Goal: Transaction & Acquisition: Purchase product/service

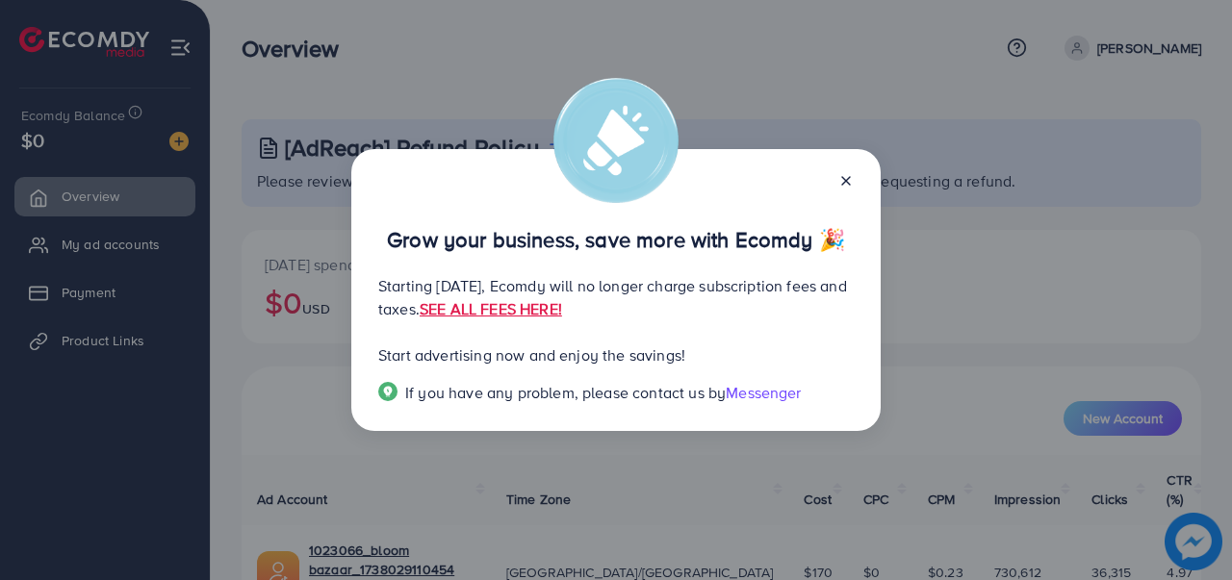
click at [849, 182] on icon at bounding box center [845, 180] width 15 height 15
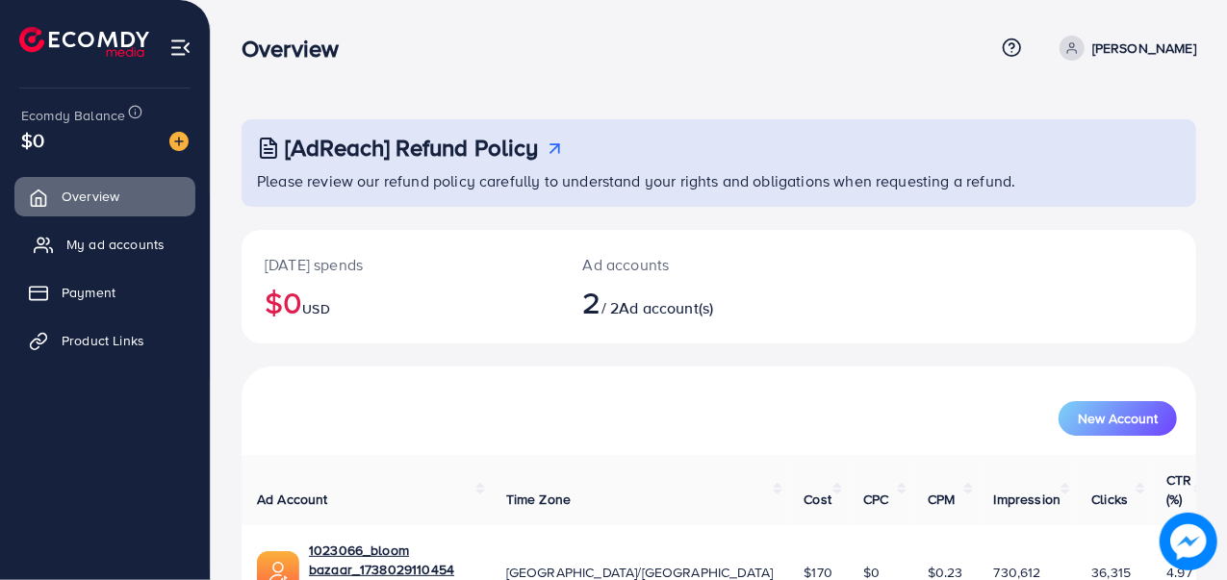
click at [96, 253] on span "My ad accounts" at bounding box center [115, 244] width 98 height 19
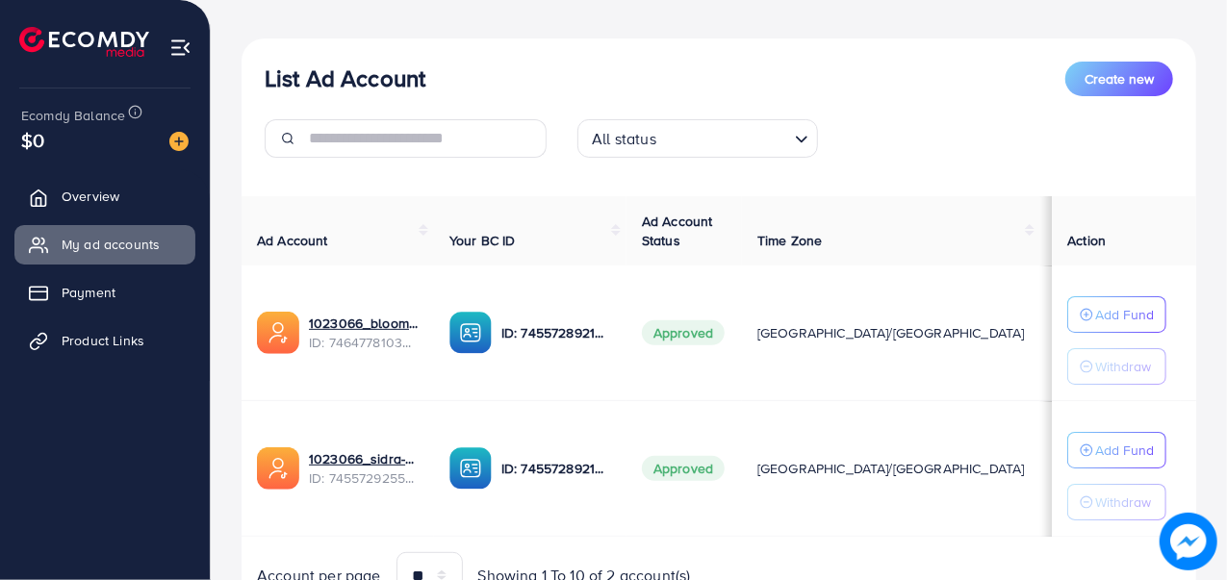
scroll to position [284, 0]
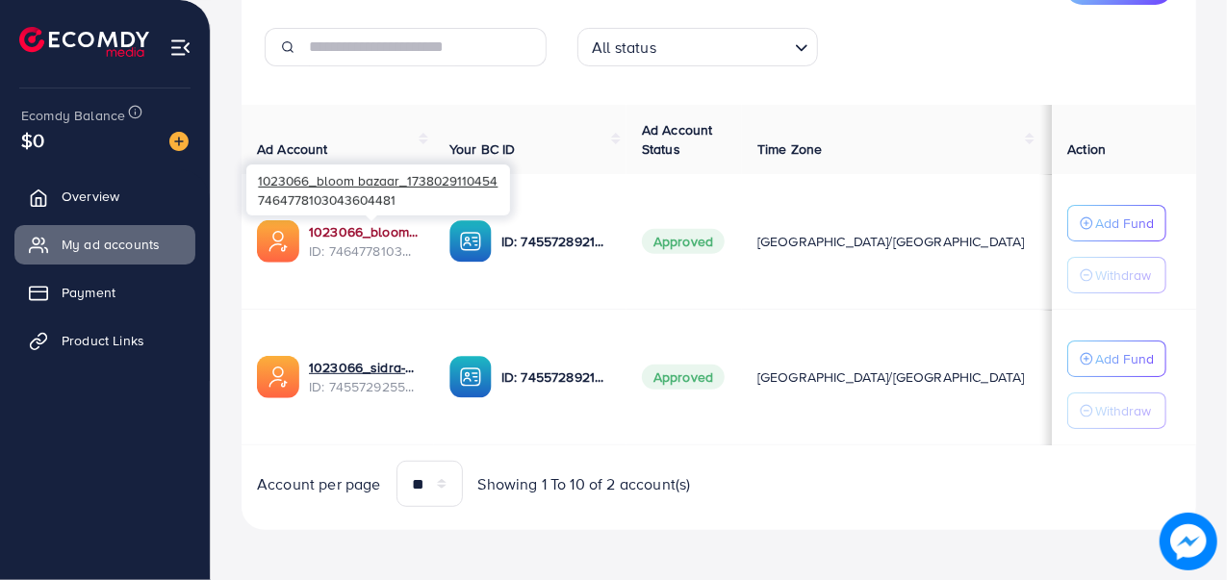
click at [356, 234] on link "1023066_bloom bazaar_1738029110454" at bounding box center [364, 231] width 110 height 19
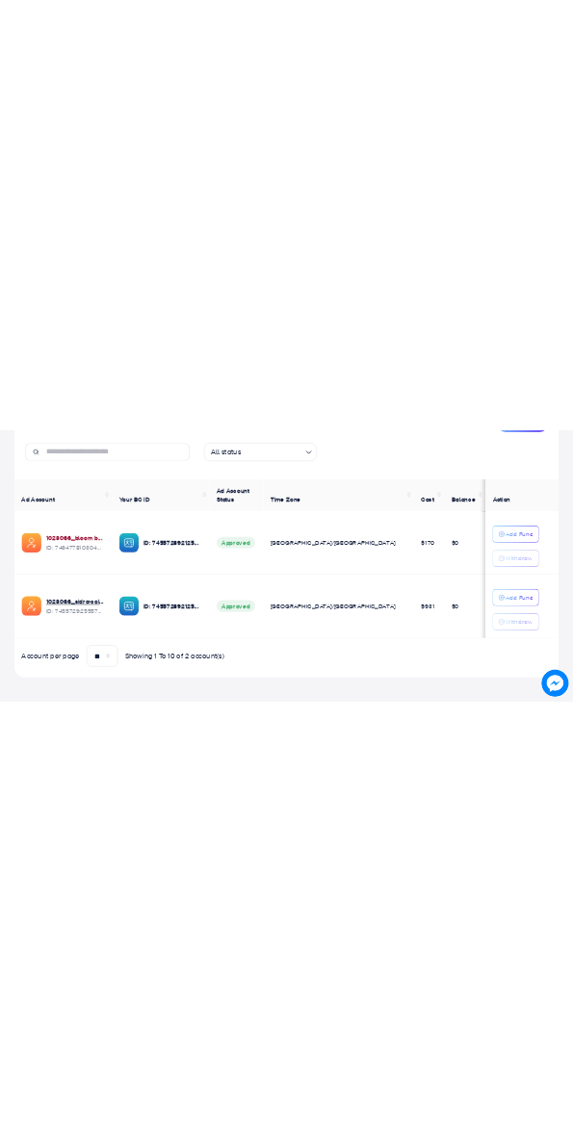
scroll to position [0, 0]
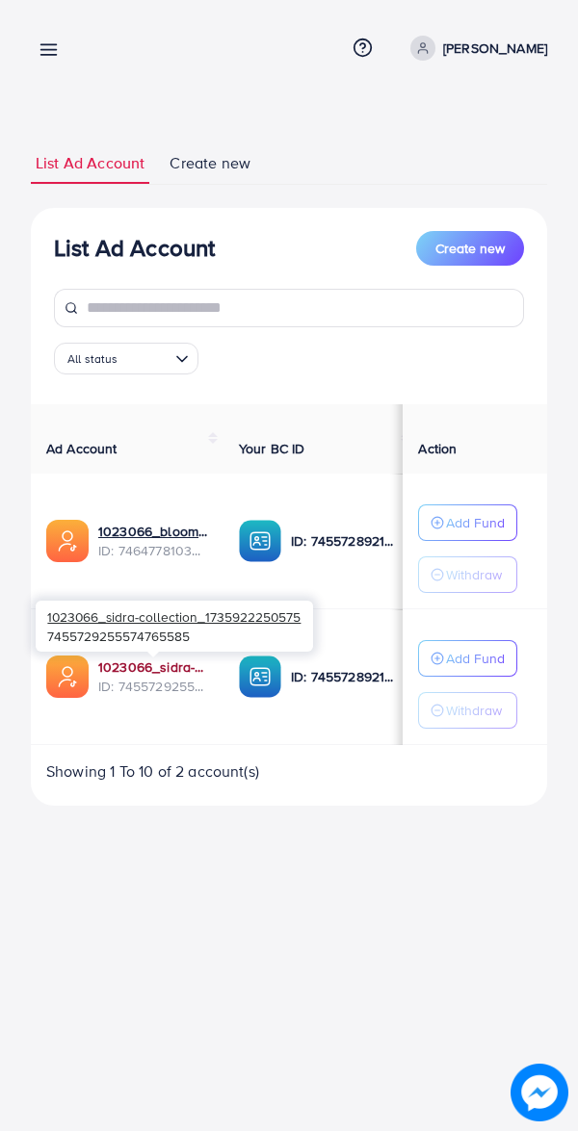
click at [144, 579] on link "1023066_sidra-collection_1735922250575" at bounding box center [153, 666] width 110 height 19
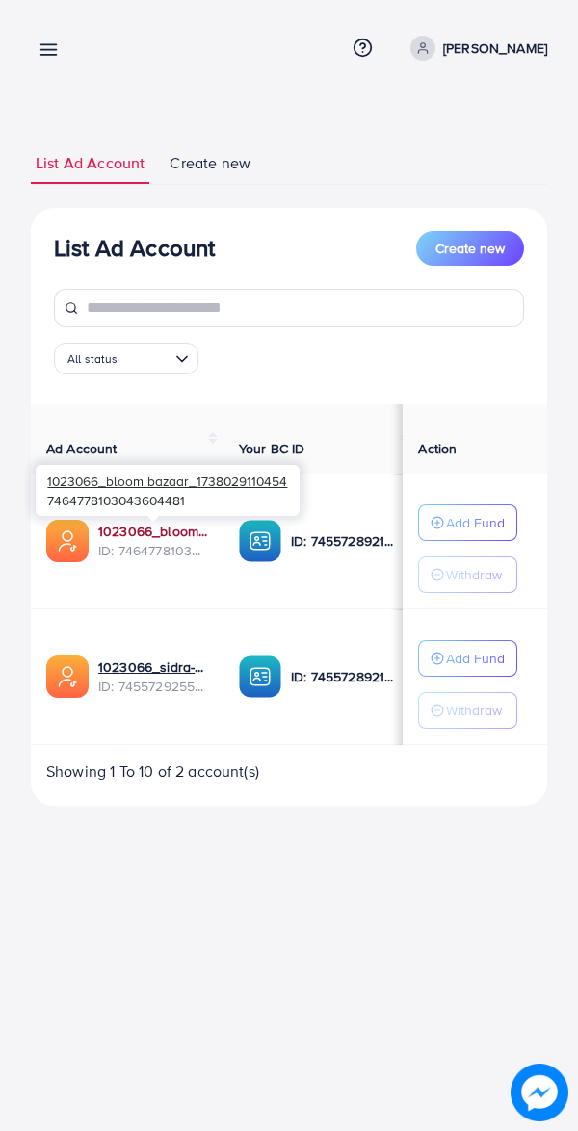
click at [155, 535] on link "1023066_bloom bazaar_1738029110454" at bounding box center [153, 531] width 110 height 19
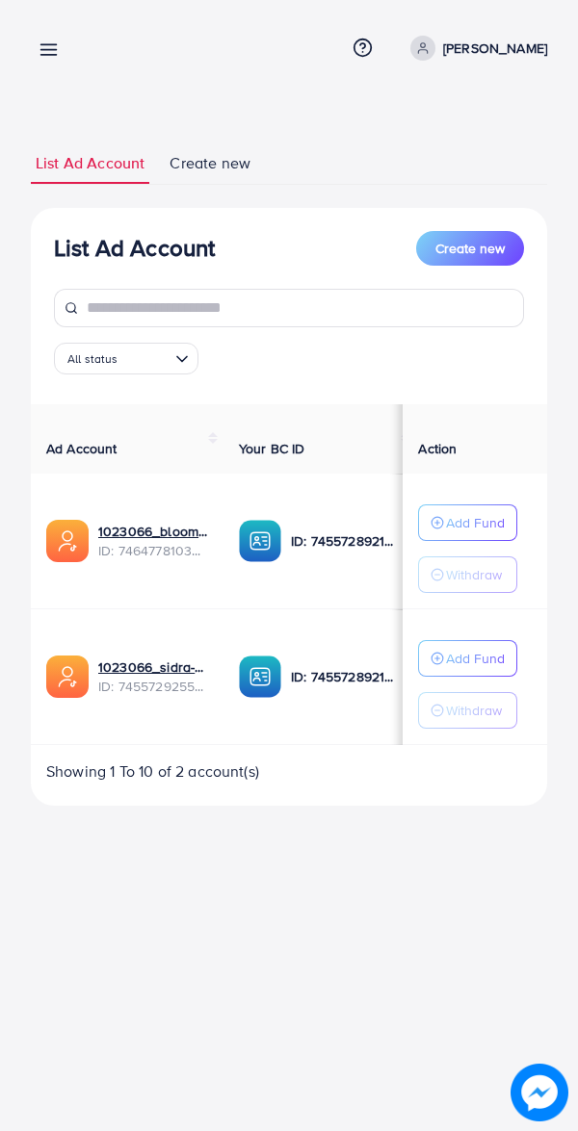
click at [40, 58] on icon at bounding box center [49, 49] width 20 height 20
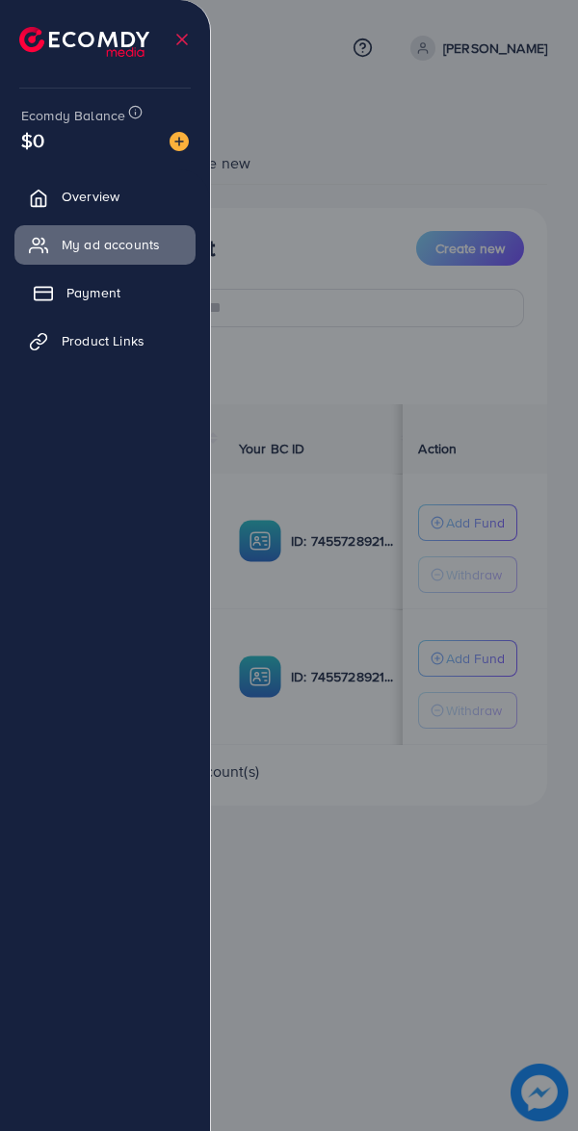
click at [47, 273] on link "Payment" at bounding box center [104, 292] width 181 height 39
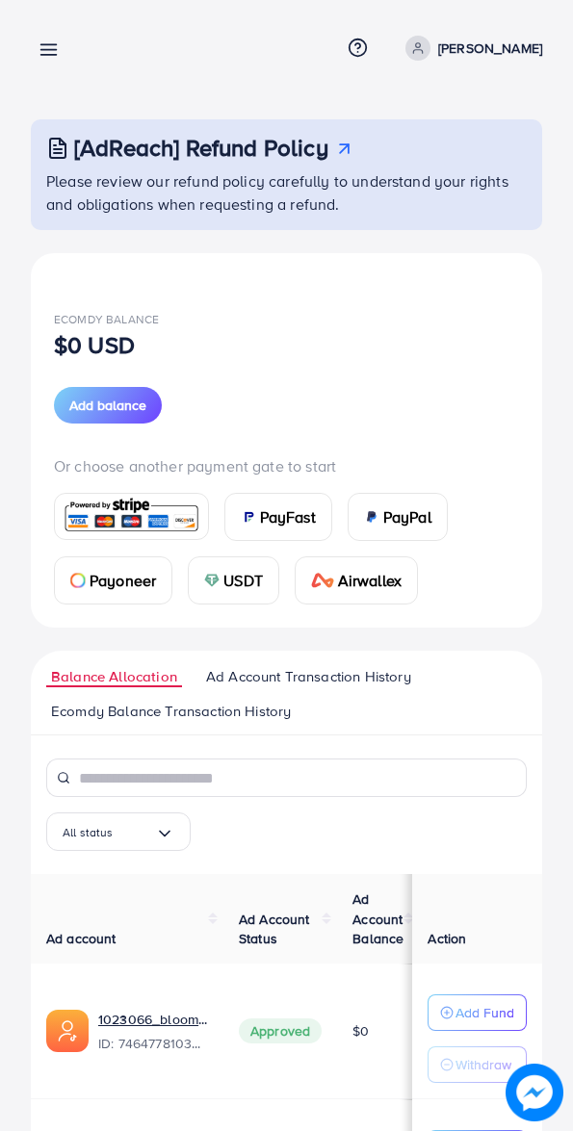
click at [280, 516] on span "PayFast" at bounding box center [288, 516] width 56 height 23
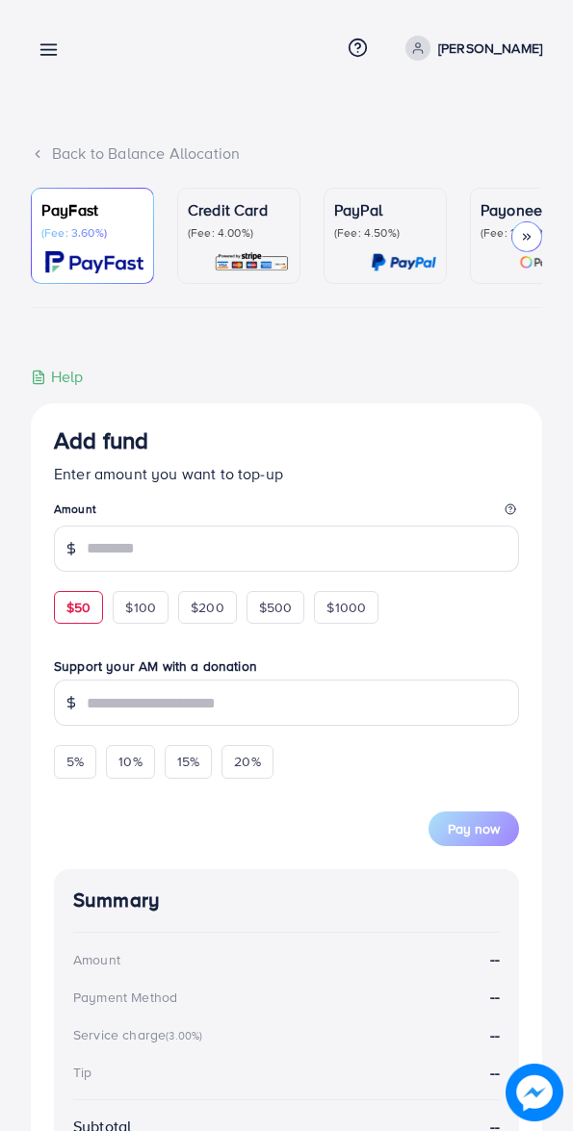
click at [88, 579] on span "$50" at bounding box center [78, 607] width 24 height 19
type input "**"
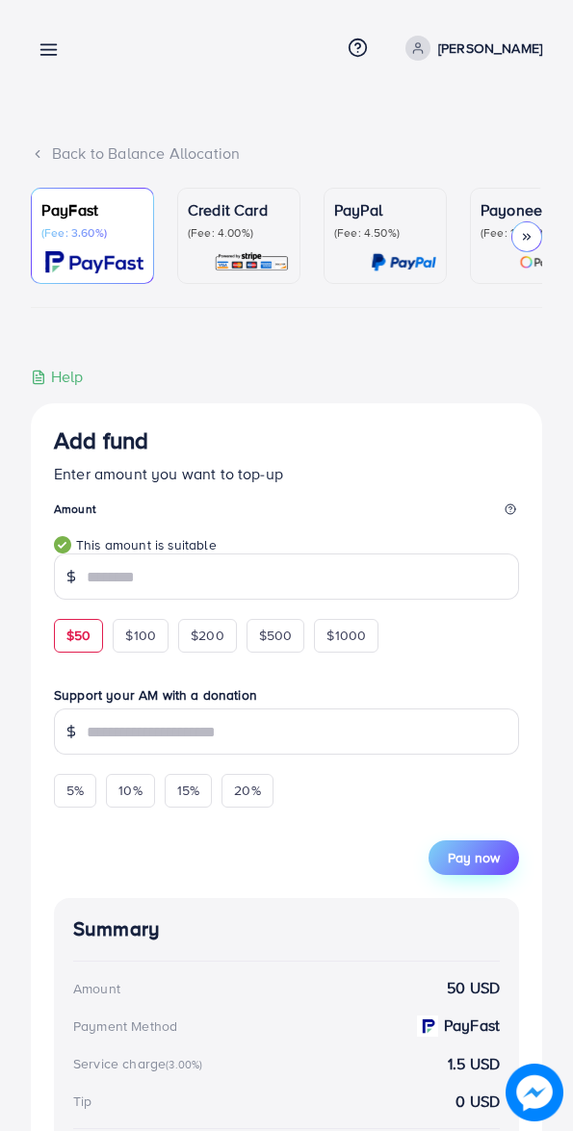
click at [454, 579] on span "Pay now" at bounding box center [474, 857] width 52 height 19
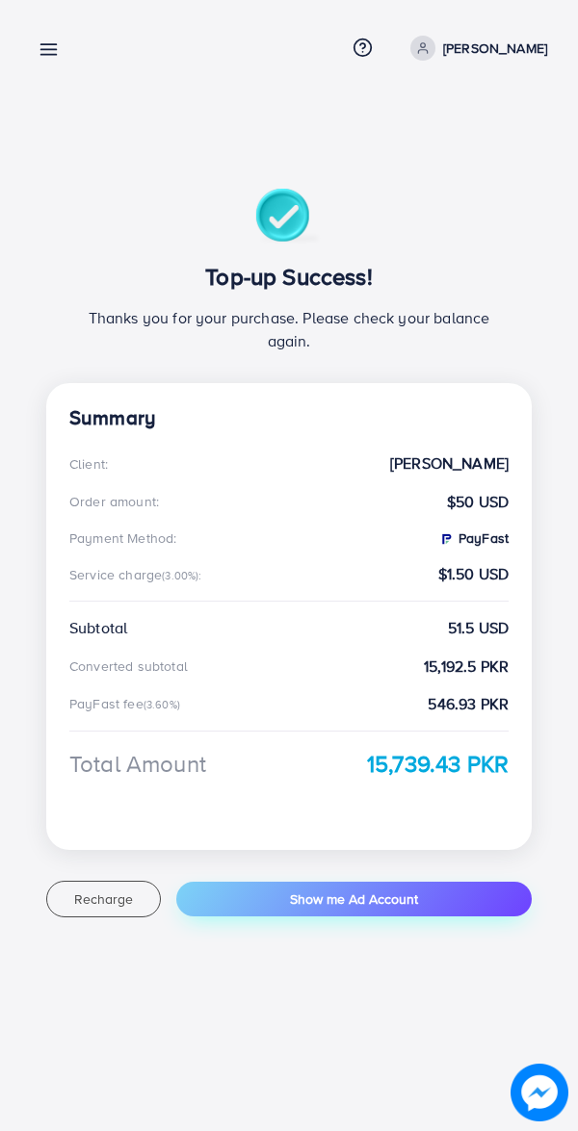
click at [263, 894] on button "Show me Ad Account" at bounding box center [353, 899] width 355 height 35
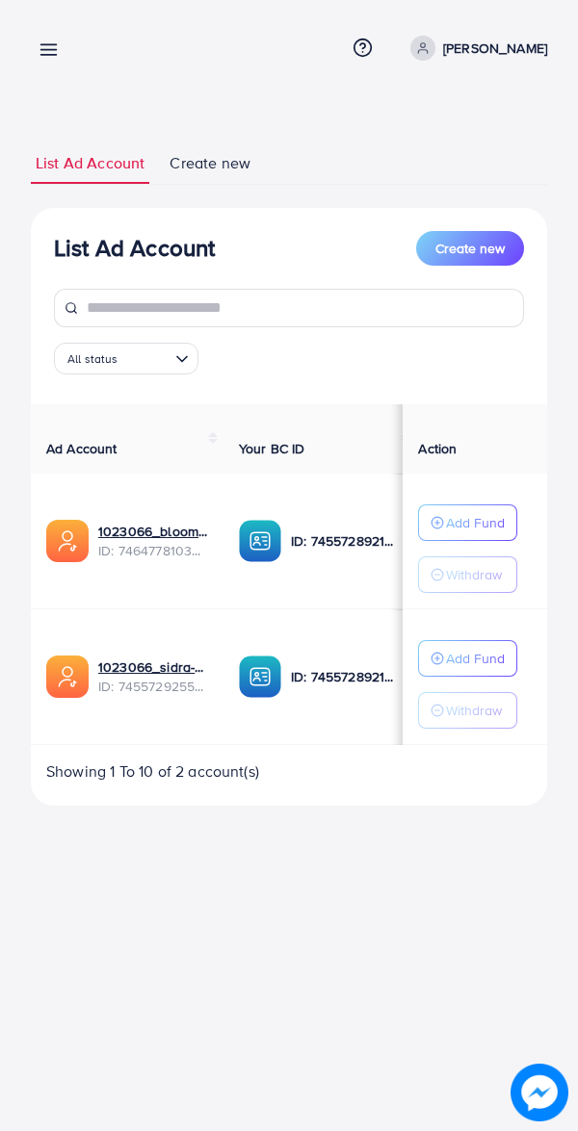
click at [48, 54] on icon at bounding box center [49, 49] width 20 height 20
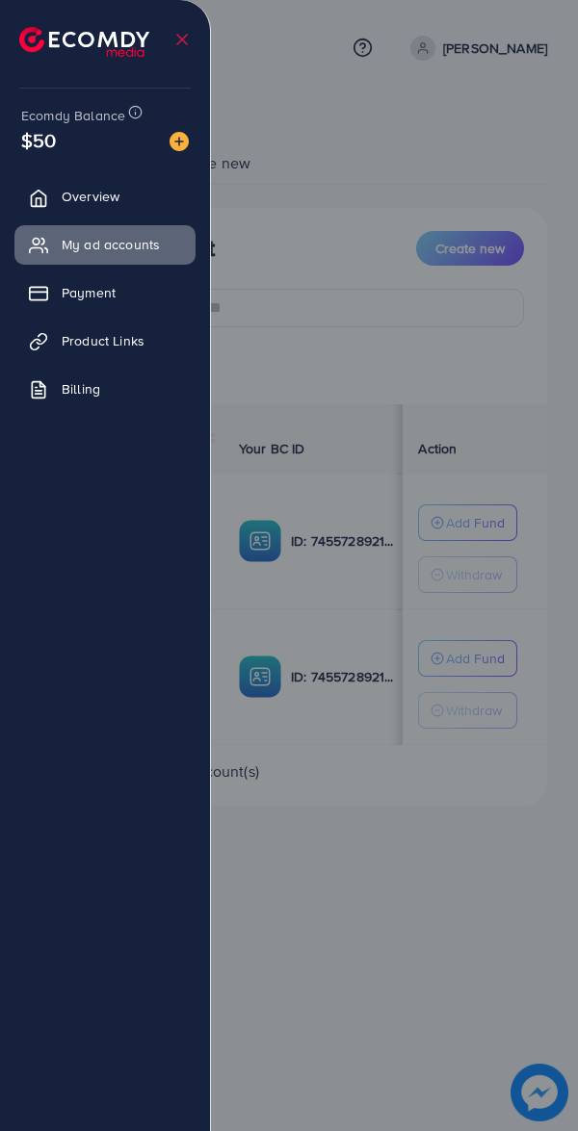
click at [175, 39] on icon at bounding box center [181, 39] width 19 height 19
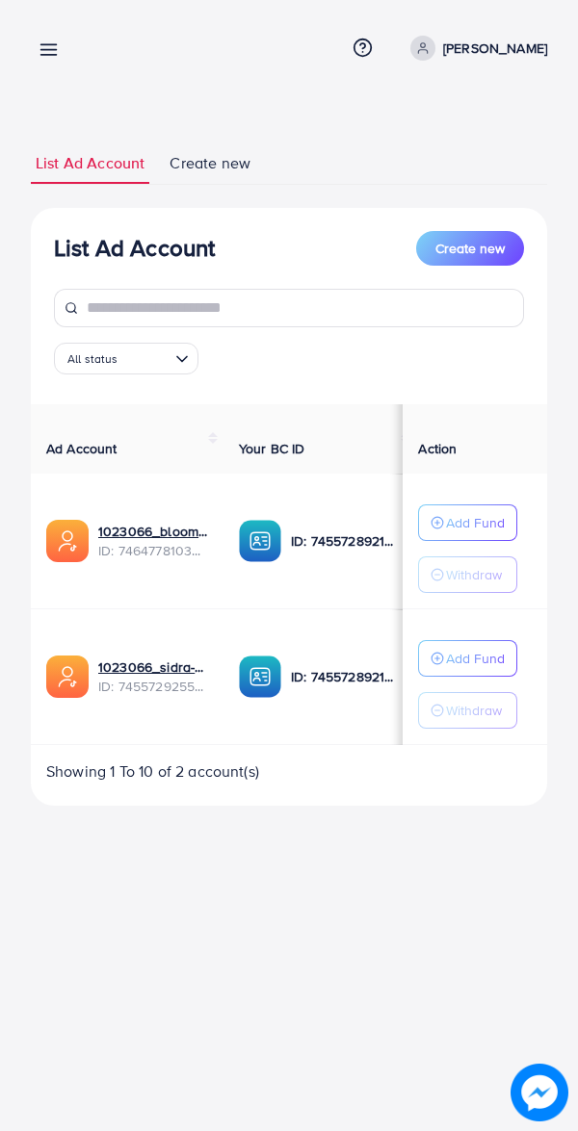
click at [47, 54] on icon at bounding box center [49, 49] width 20 height 20
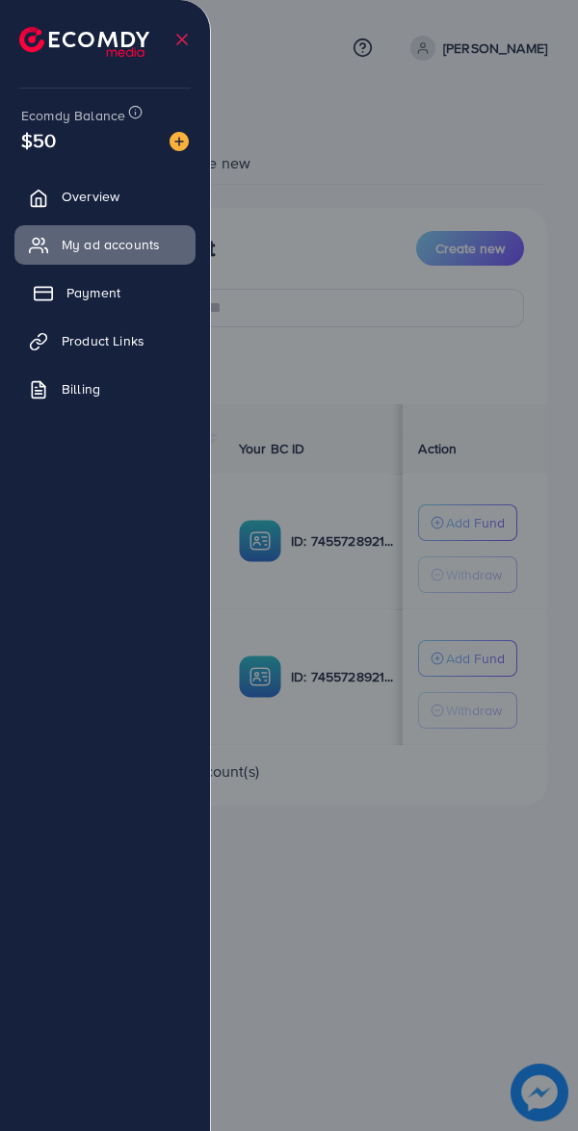
click at [76, 279] on link "Payment" at bounding box center [104, 292] width 181 height 39
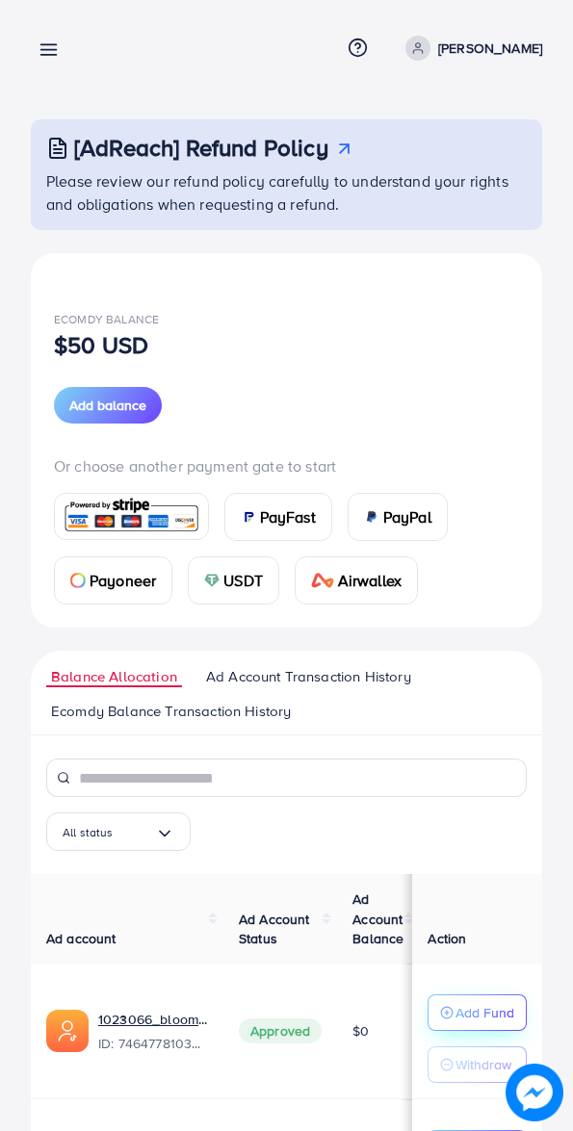
click at [490, 1004] on p "Add Fund" at bounding box center [484, 1012] width 59 height 23
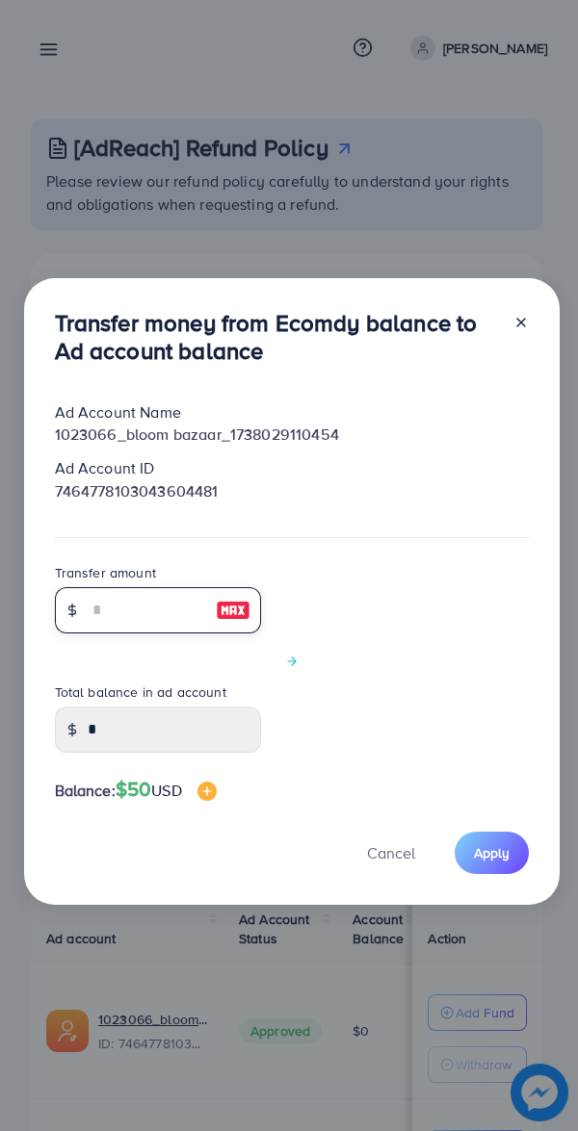
click at [133, 611] on input "number" at bounding box center [147, 610] width 119 height 46
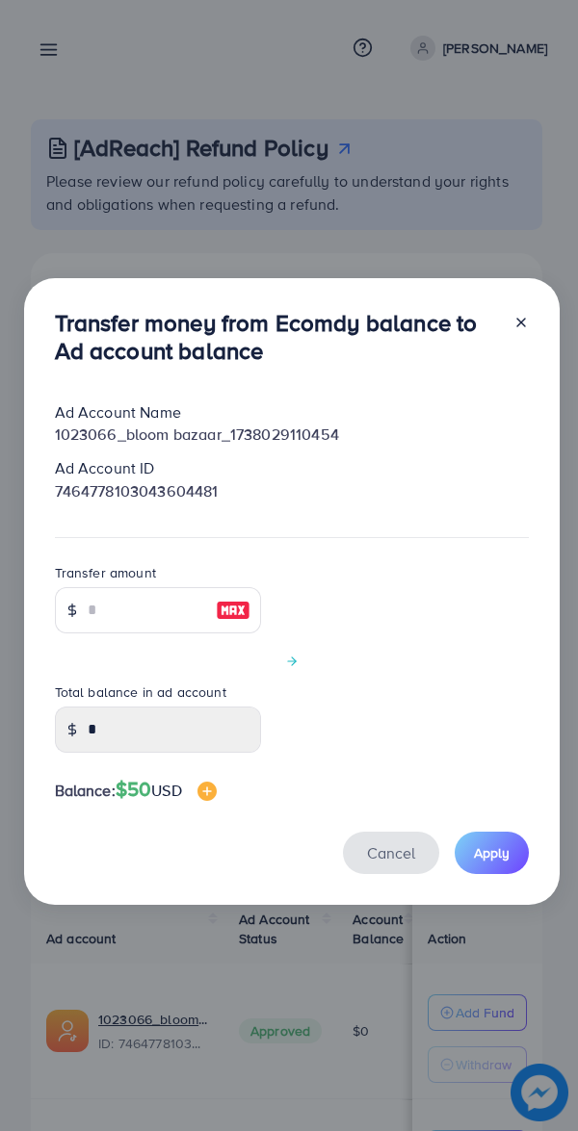
click at [384, 849] on button "Cancel" at bounding box center [391, 852] width 96 height 41
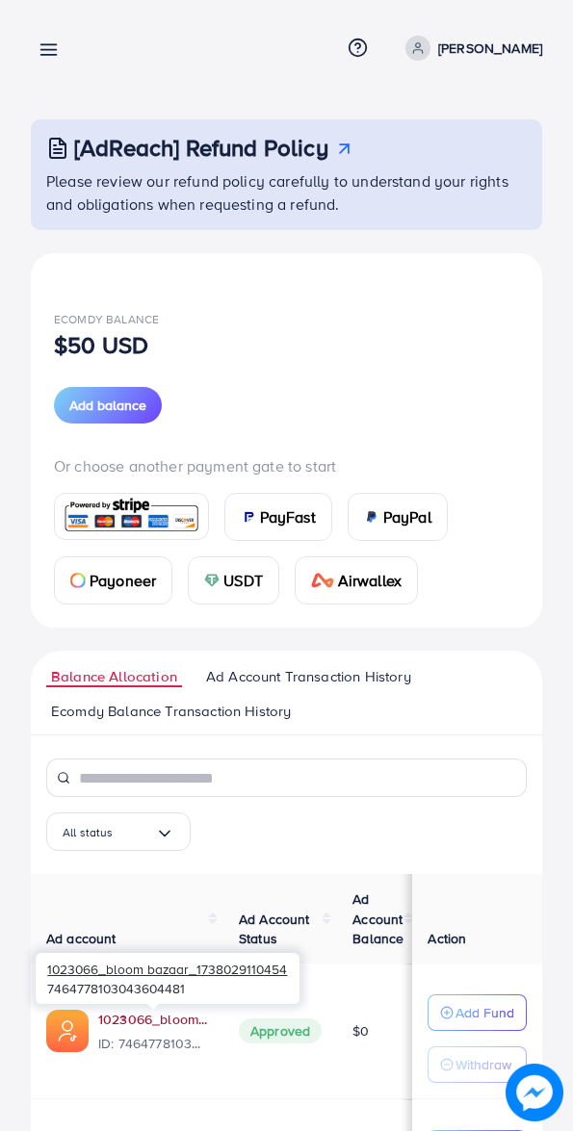
click at [158, 1020] on link "1023066_bloom bazaar_1738029110454" at bounding box center [153, 1019] width 110 height 19
